Goal: Information Seeking & Learning: Learn about a topic

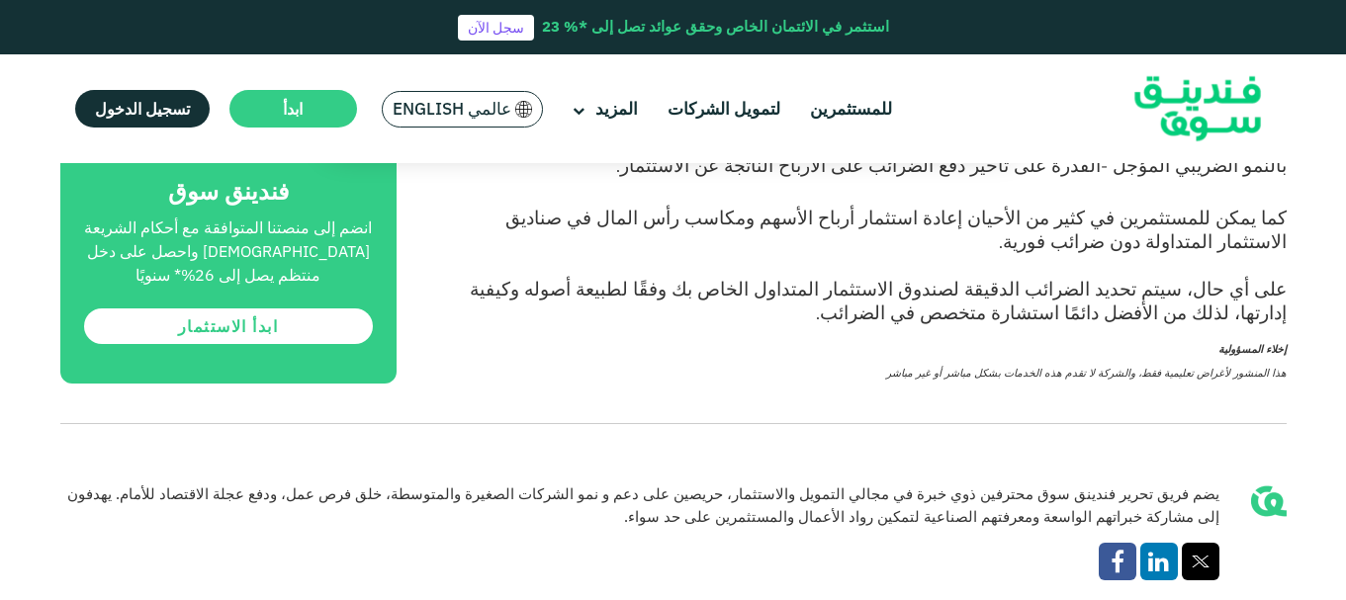
scroll to position [4549, 0]
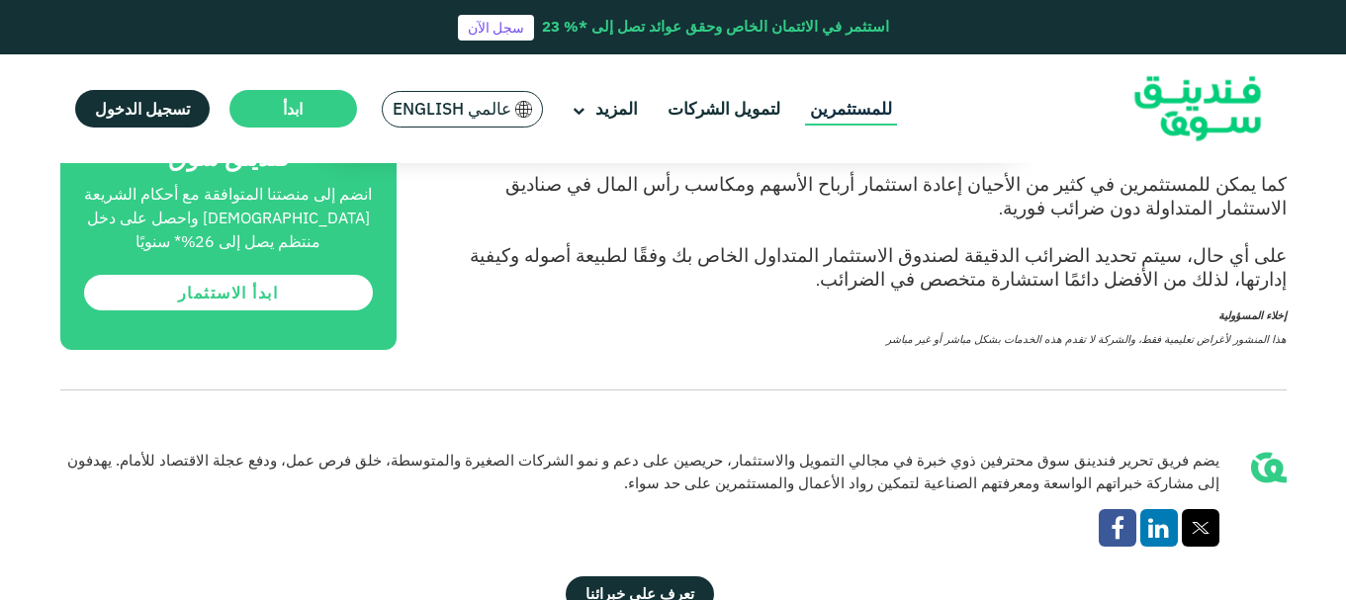
click at [868, 113] on link "للمستثمرين" at bounding box center [851, 109] width 92 height 33
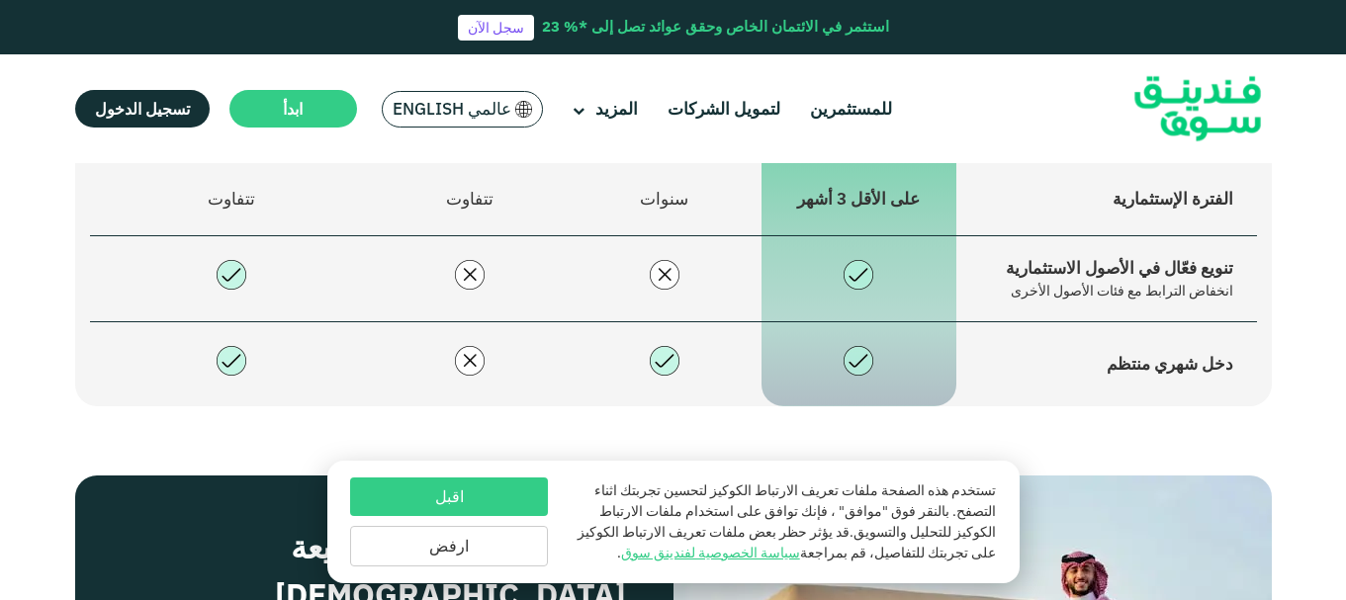
scroll to position [1582, 0]
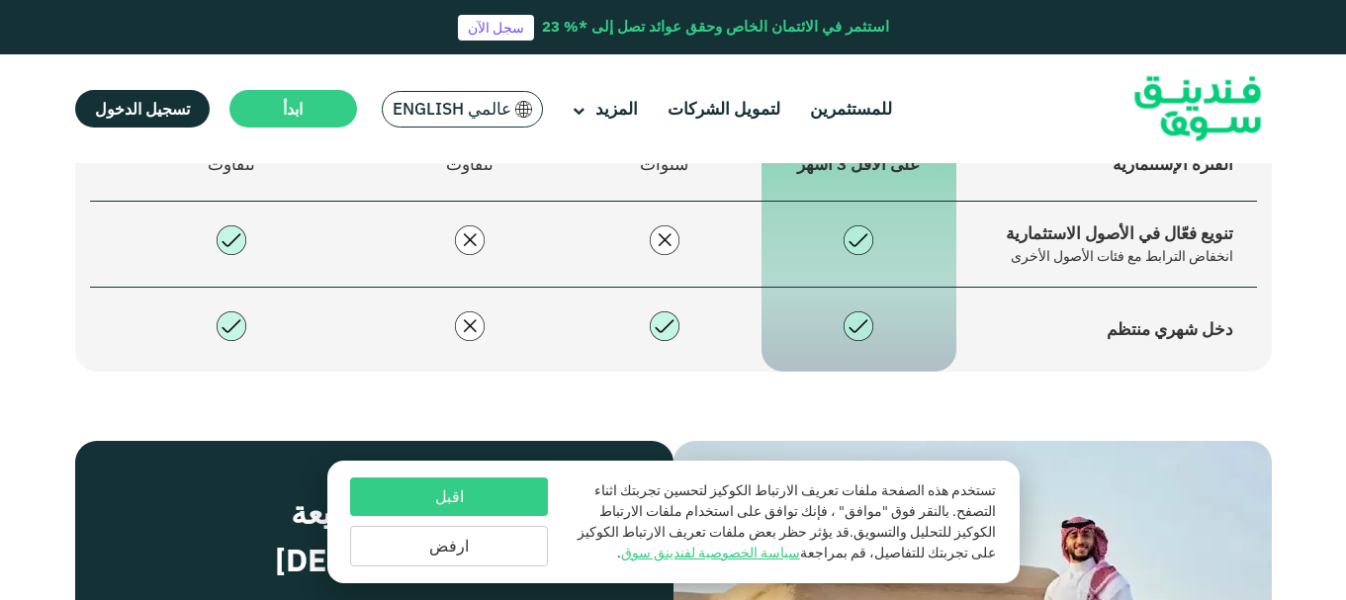
click at [495, 498] on button "اقبل" at bounding box center [449, 497] width 198 height 39
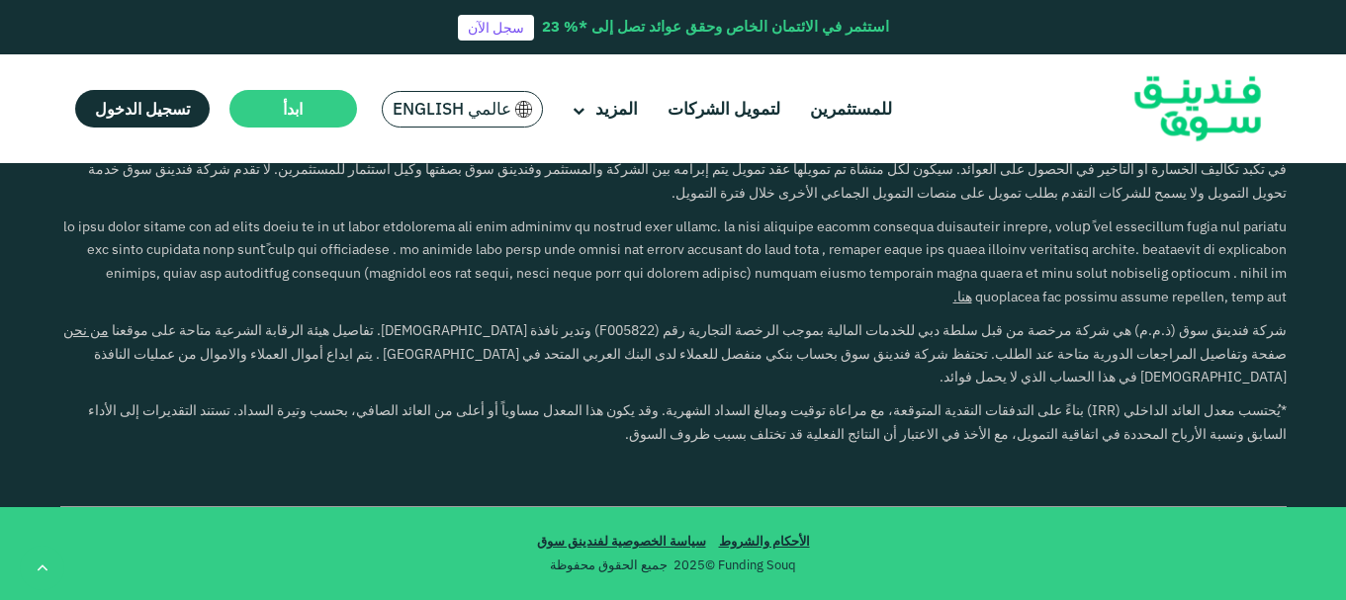
scroll to position [6131, 0]
